Goal: Find specific page/section: Find specific page/section

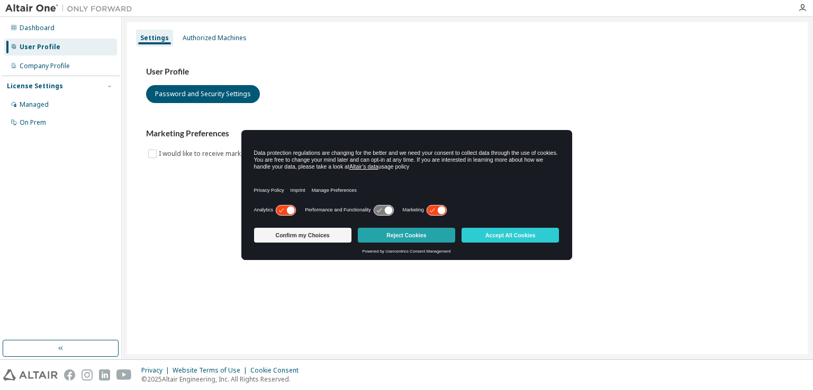
click at [419, 231] on button "Reject Cookies" at bounding box center [406, 235] width 97 height 15
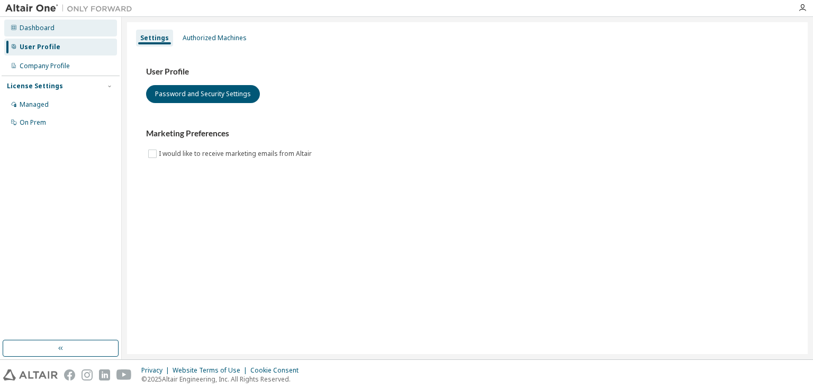
click at [43, 24] on div "Dashboard" at bounding box center [37, 28] width 35 height 8
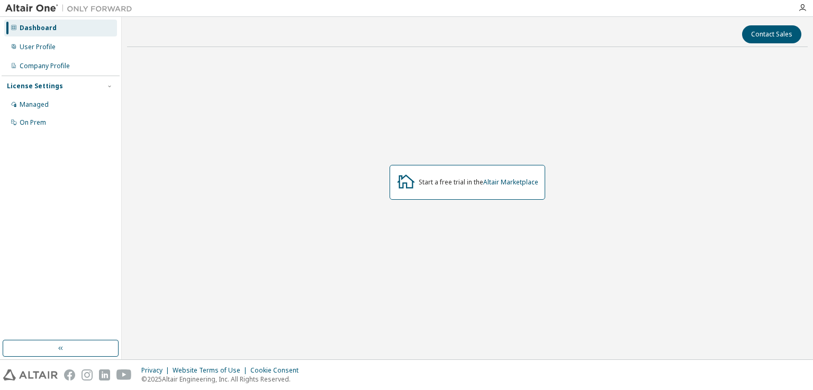
click at [35, 30] on div "Dashboard" at bounding box center [38, 28] width 37 height 8
click at [59, 343] on button "button" at bounding box center [61, 348] width 116 height 17
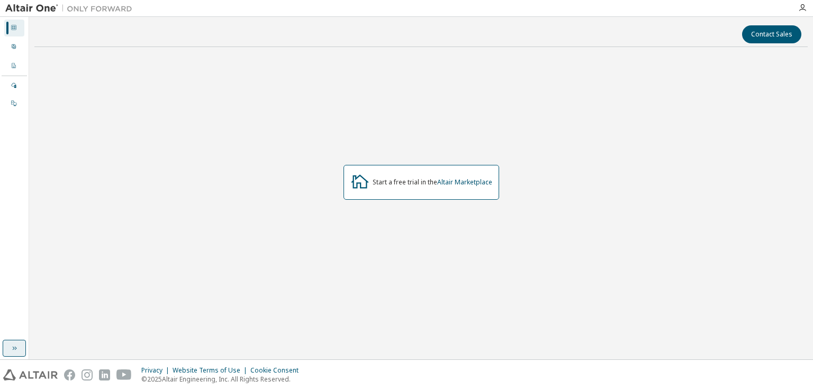
click at [11, 350] on icon "button" at bounding box center [14, 348] width 8 height 8
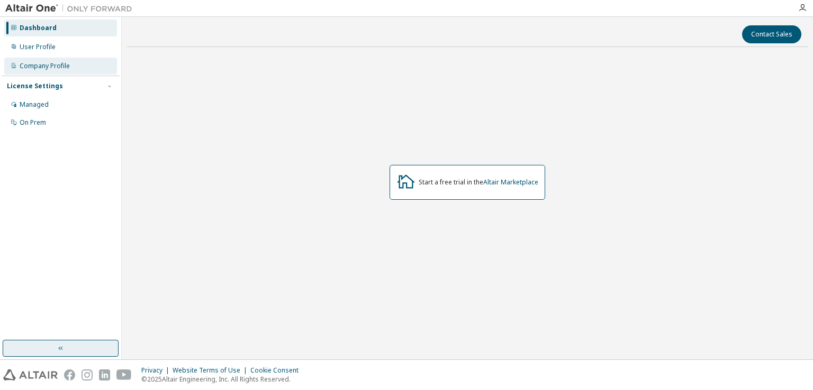
click at [67, 68] on div "Company Profile" at bounding box center [45, 66] width 50 height 8
